Goal: Book appointment/travel/reservation

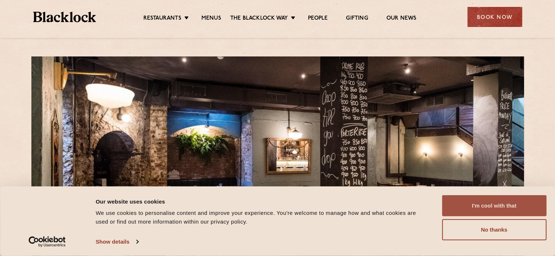
click at [483, 205] on button "I'm cool with that" at bounding box center [494, 205] width 104 height 21
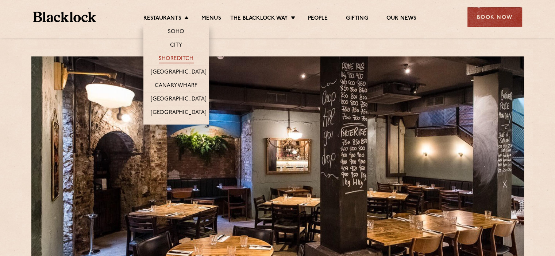
click at [168, 55] on link "Shoreditch" at bounding box center [176, 59] width 35 height 8
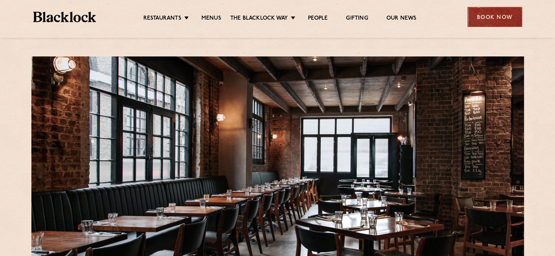
click at [501, 15] on div "Book Now" at bounding box center [494, 17] width 55 height 20
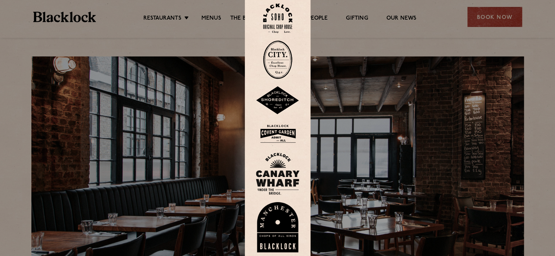
click at [281, 104] on img at bounding box center [278, 100] width 44 height 28
